Goal: Navigation & Orientation: Find specific page/section

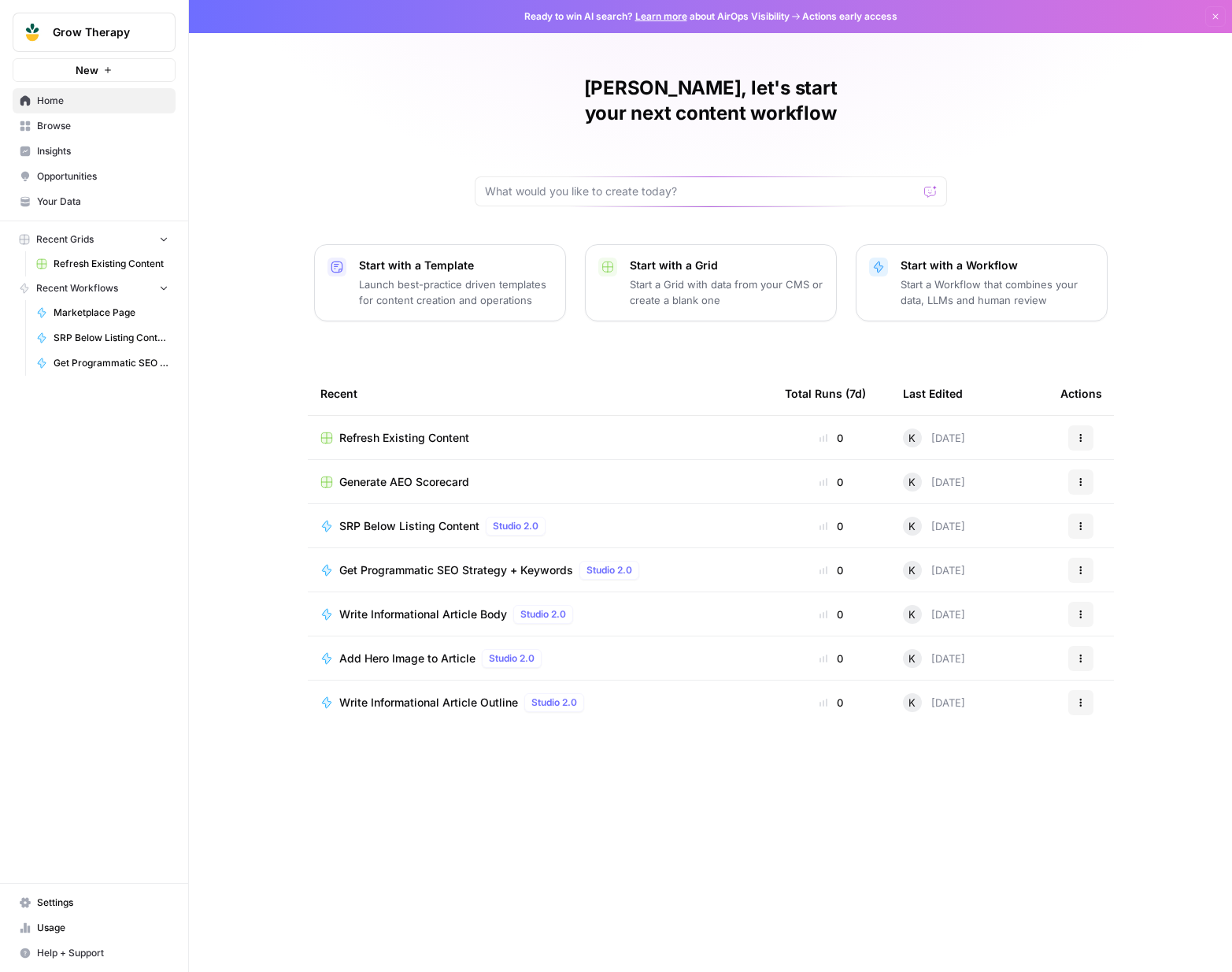
click at [528, 519] on span "Studio 2.0" at bounding box center [515, 526] width 46 height 14
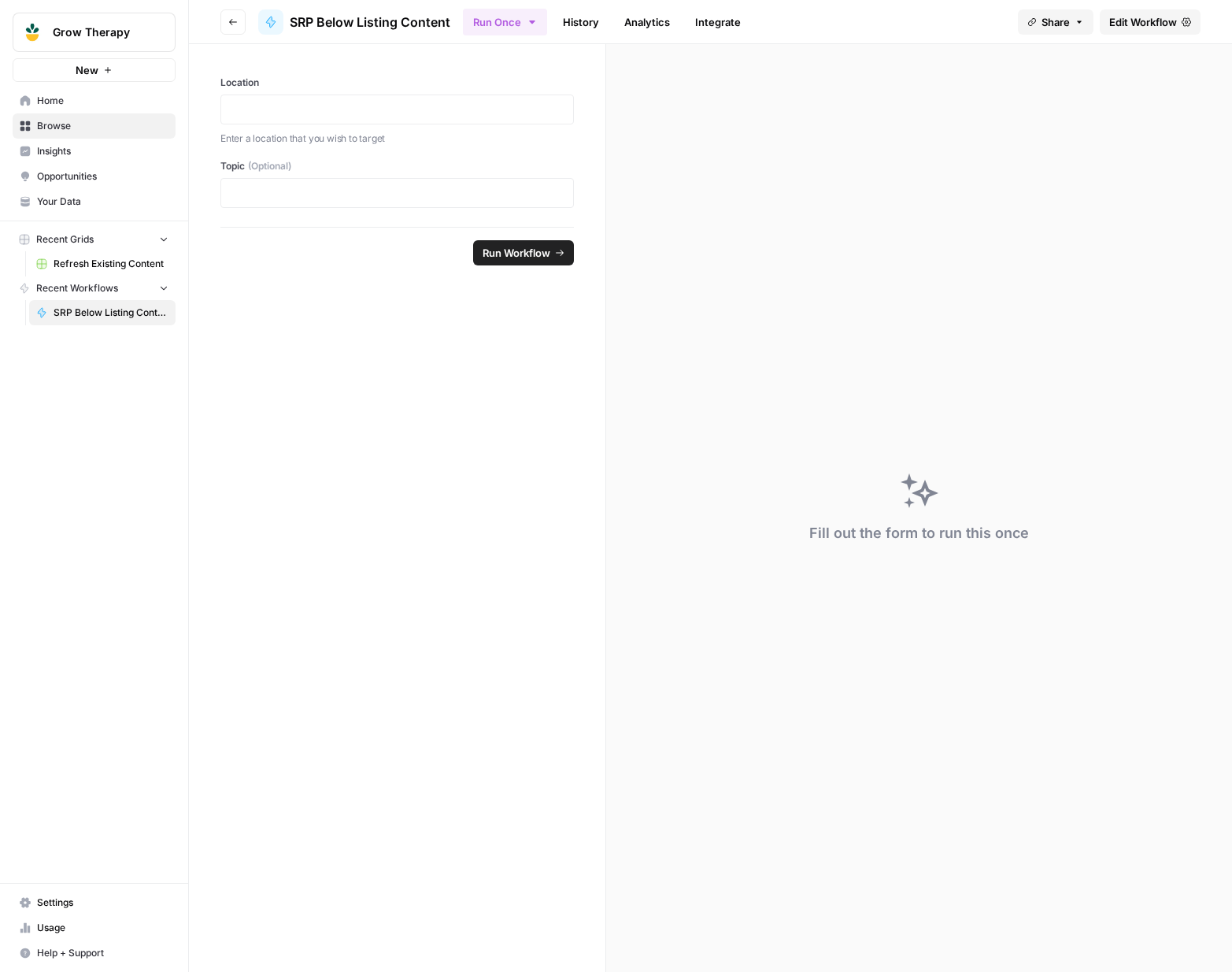
click at [79, 161] on link "Insights" at bounding box center [94, 152] width 163 height 26
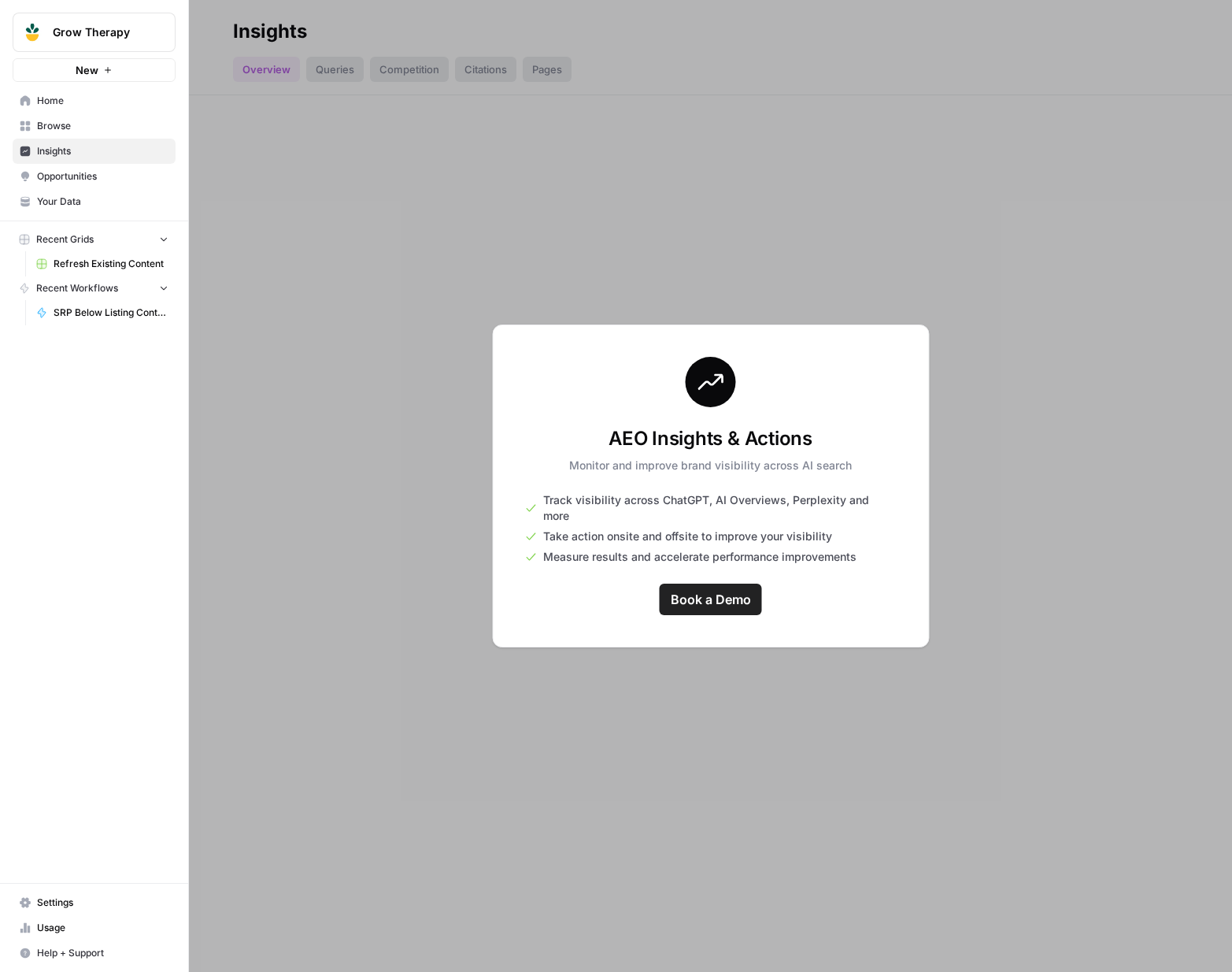
click at [79, 173] on span "Opportunities" at bounding box center [102, 177] width 132 height 14
click at [63, 198] on span "Your Data" at bounding box center [102, 202] width 132 height 14
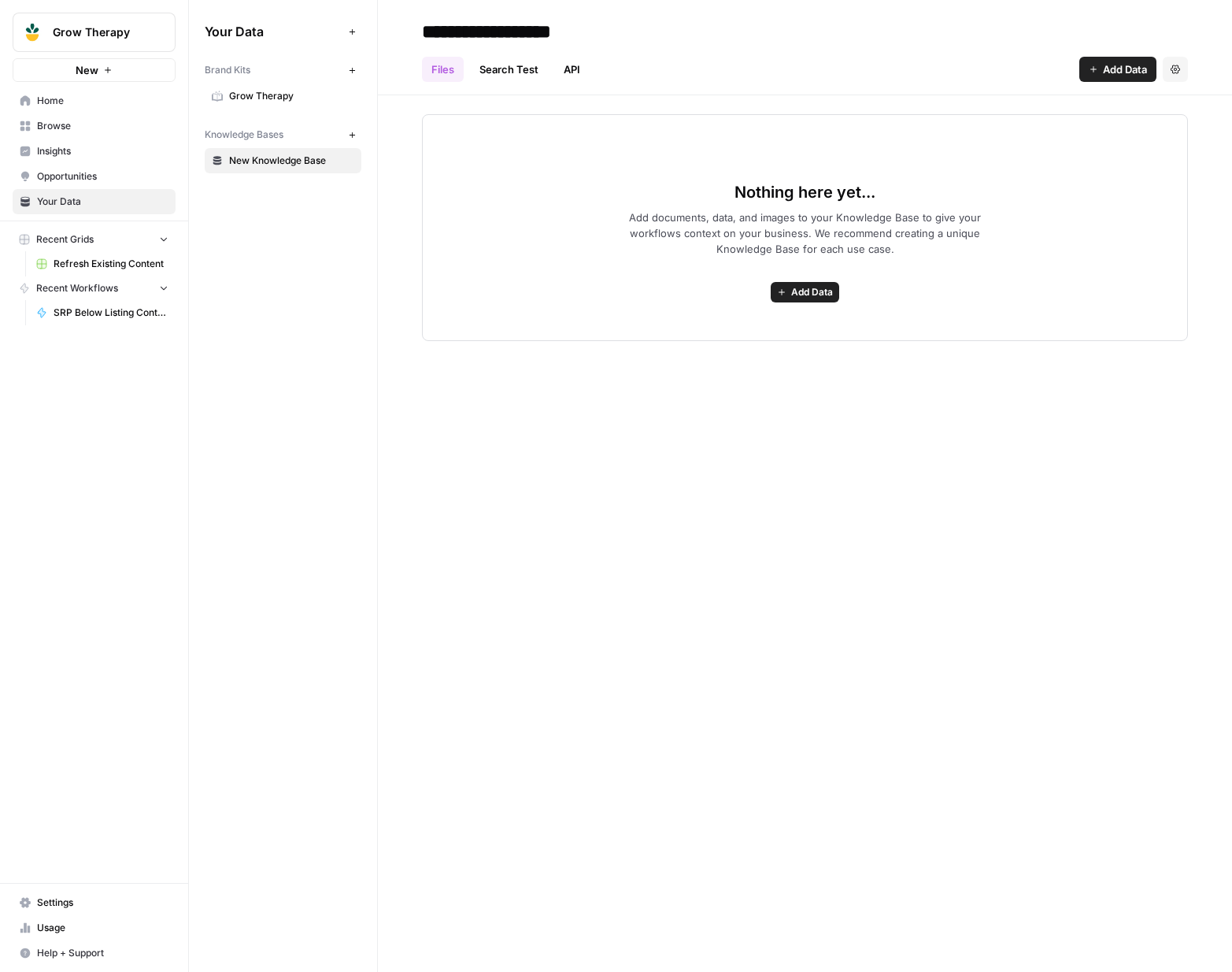
click at [65, 176] on span "Opportunities" at bounding box center [102, 177] width 132 height 14
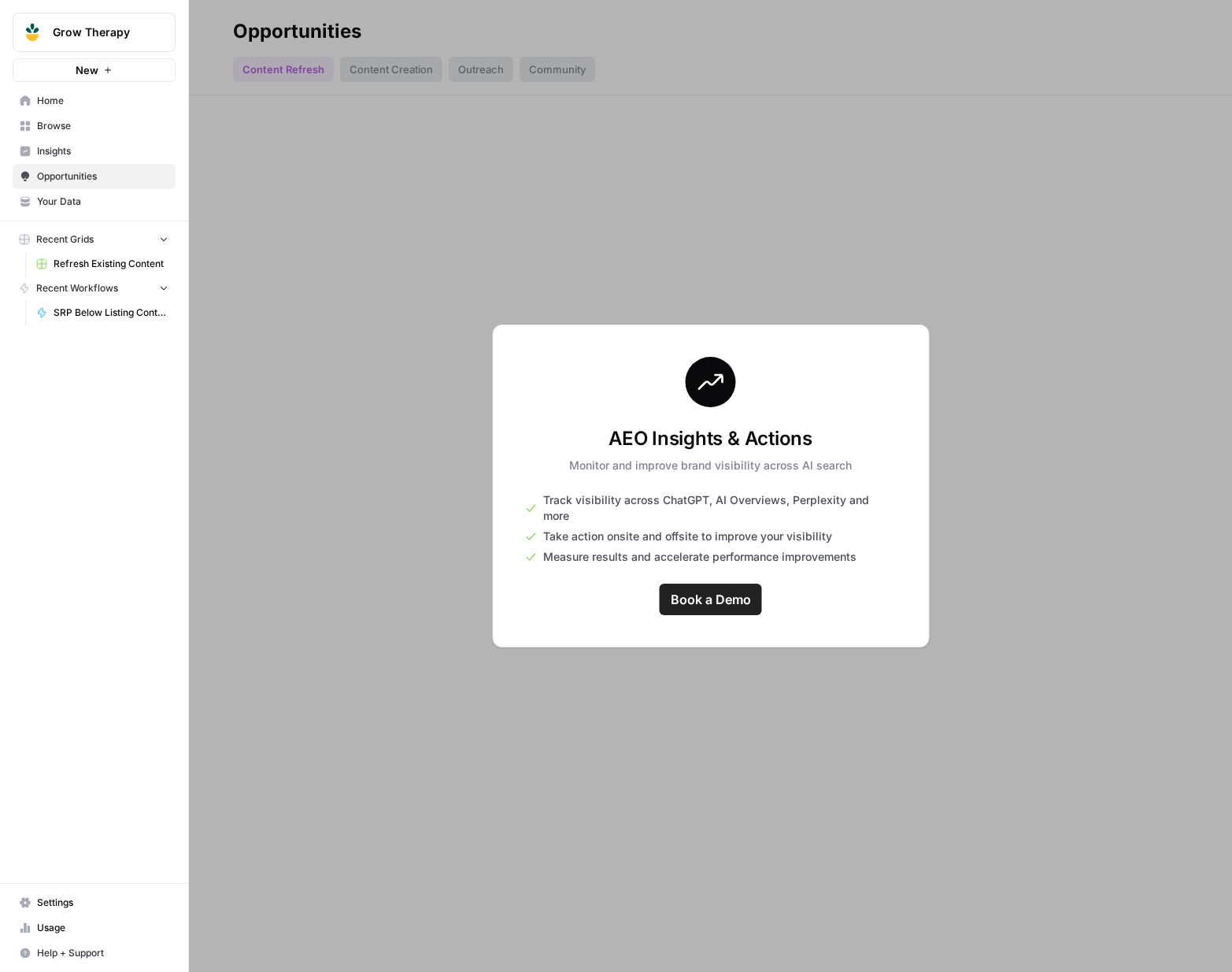
click at [65, 154] on span "Insights" at bounding box center [102, 151] width 132 height 14
click at [65, 129] on span "Browse" at bounding box center [102, 126] width 132 height 14
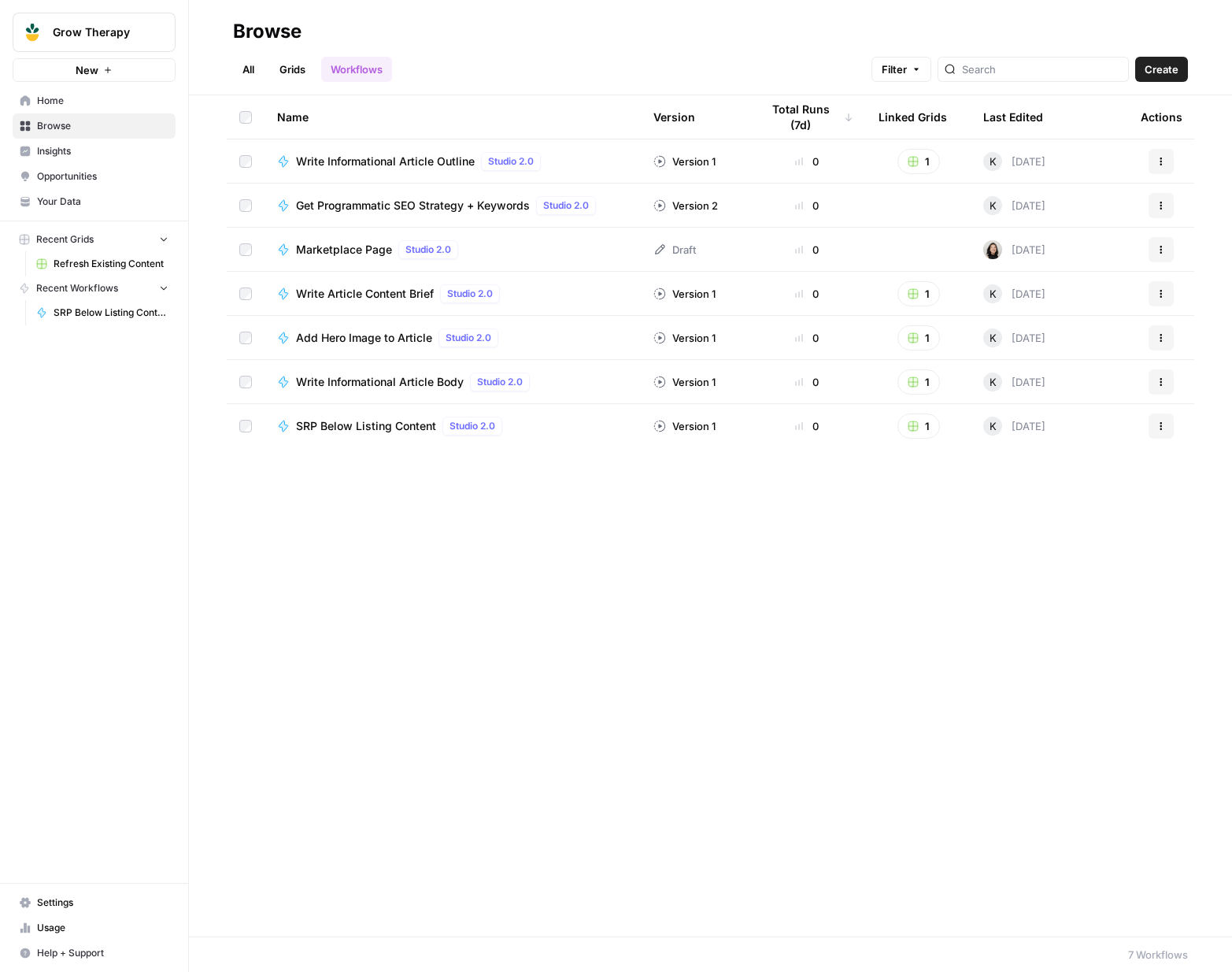
click at [69, 155] on span "Insights" at bounding box center [102, 151] width 132 height 14
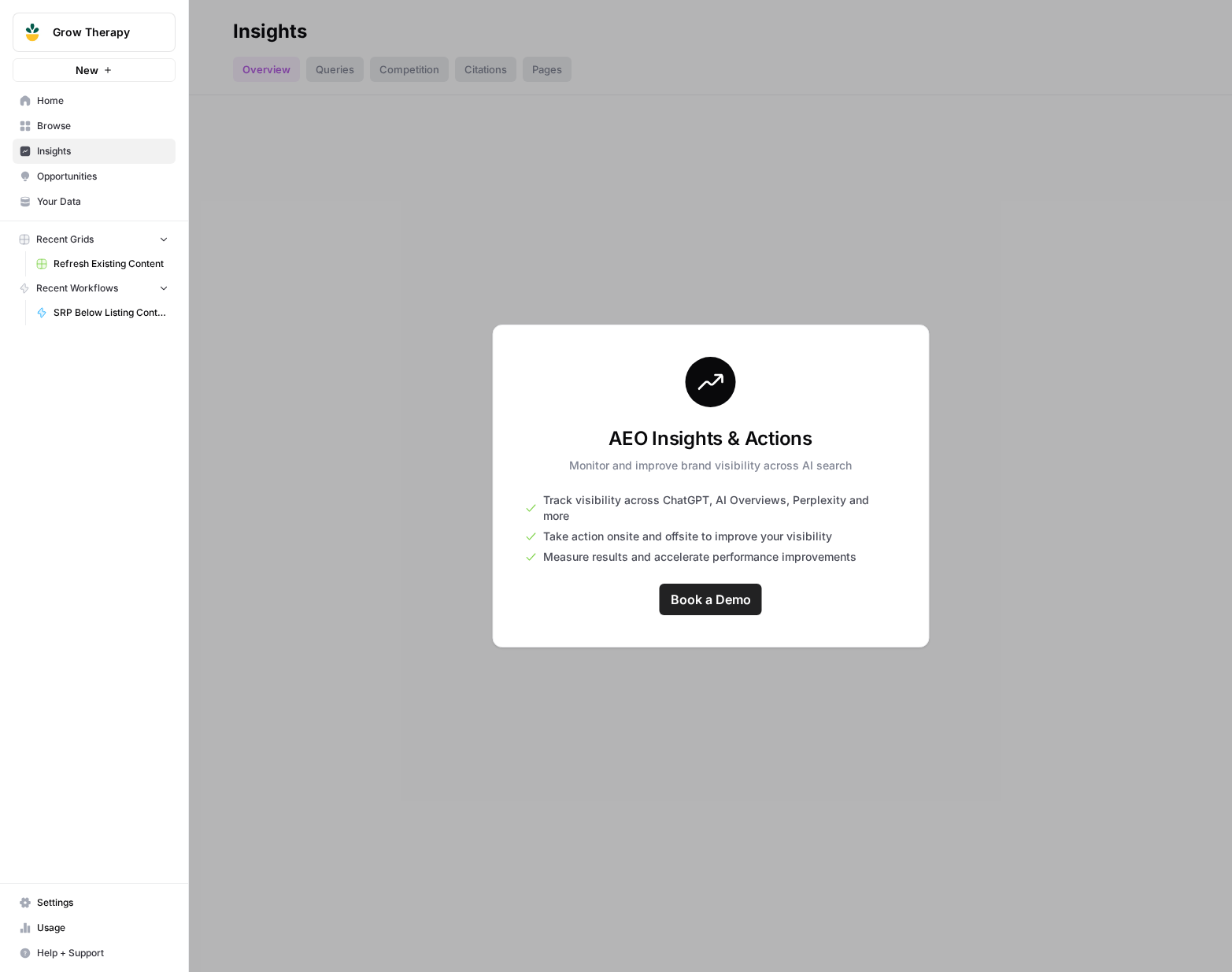
click at [319, 65] on div at bounding box center [711, 486] width 1044 height 972
click at [403, 69] on div at bounding box center [711, 486] width 1044 height 972
click at [475, 75] on div at bounding box center [711, 486] width 1044 height 972
click at [544, 73] on div at bounding box center [711, 486] width 1044 height 972
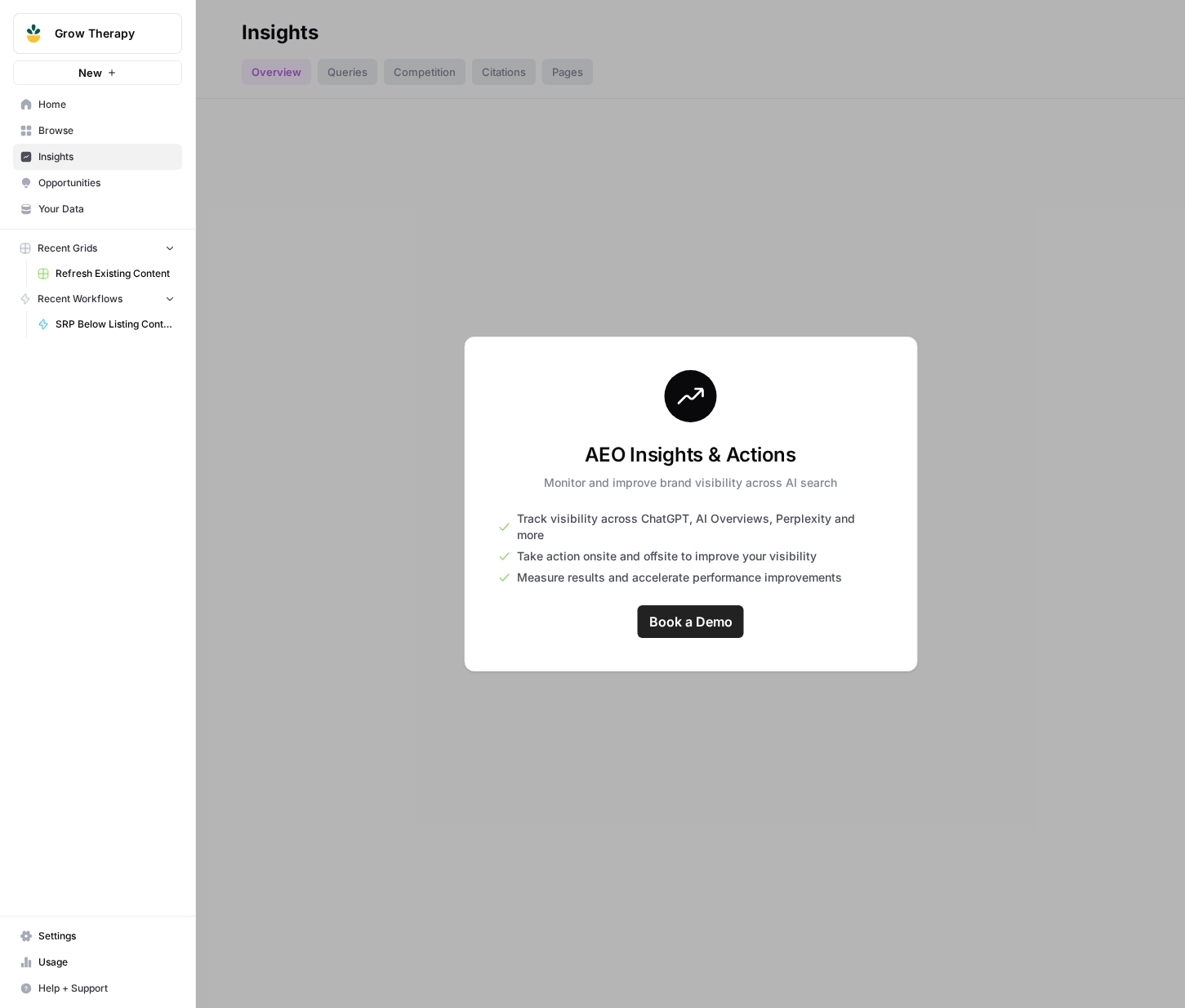
click at [340, 471] on div at bounding box center [691, 504] width 989 height 1008
